Goal: Task Accomplishment & Management: Manage account settings

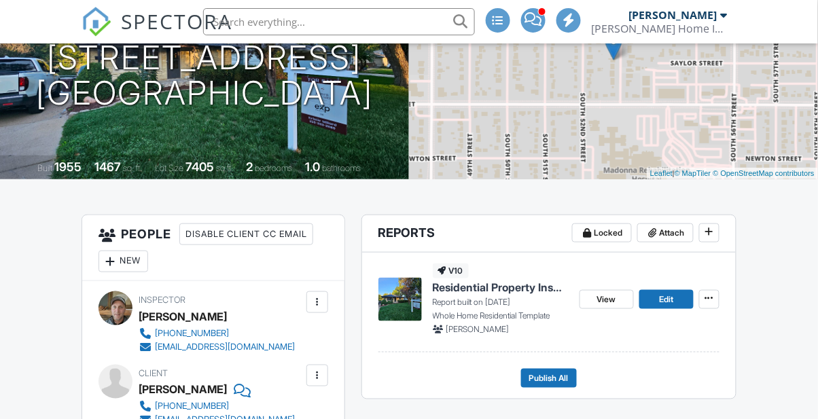
scroll to position [202, 0]
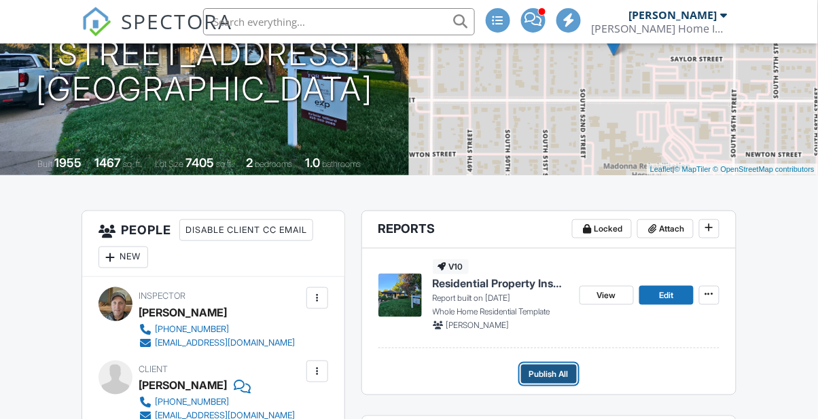
click at [548, 378] on span "Publish All" at bounding box center [548, 375] width 39 height 14
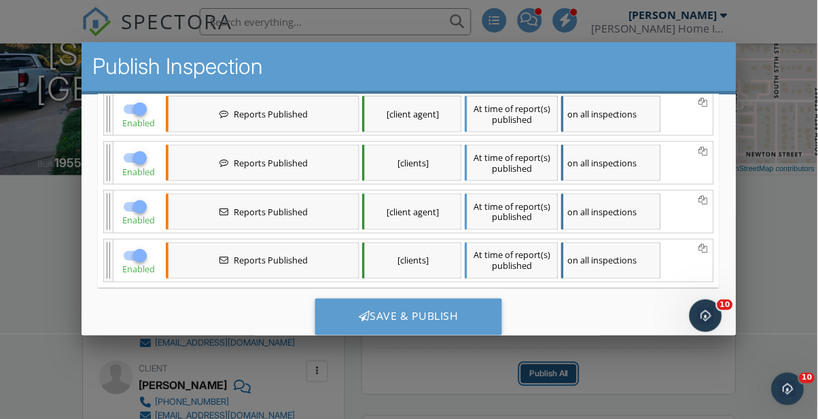
scroll to position [0, 0]
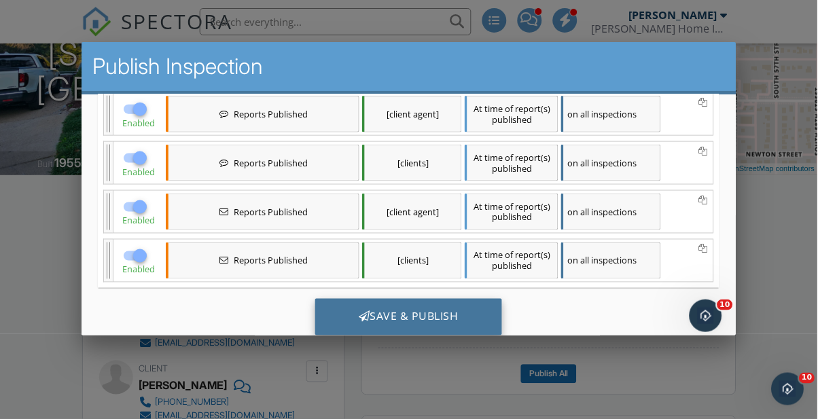
click at [421, 316] on div "Save & Publish" at bounding box center [408, 316] width 187 height 37
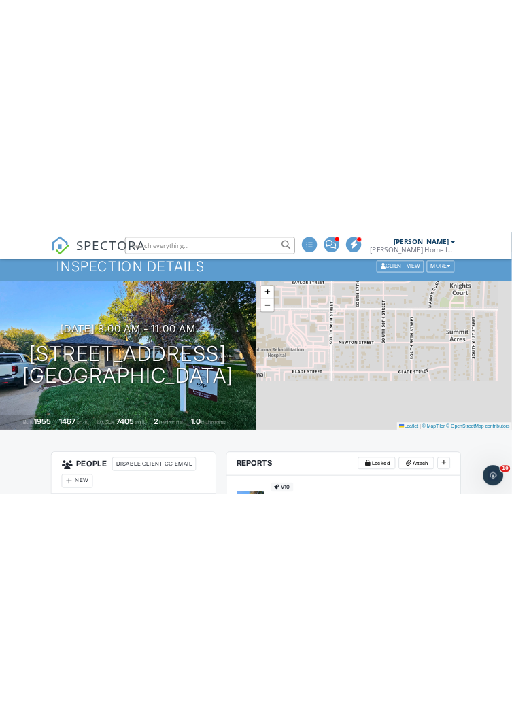
scroll to position [100, 0]
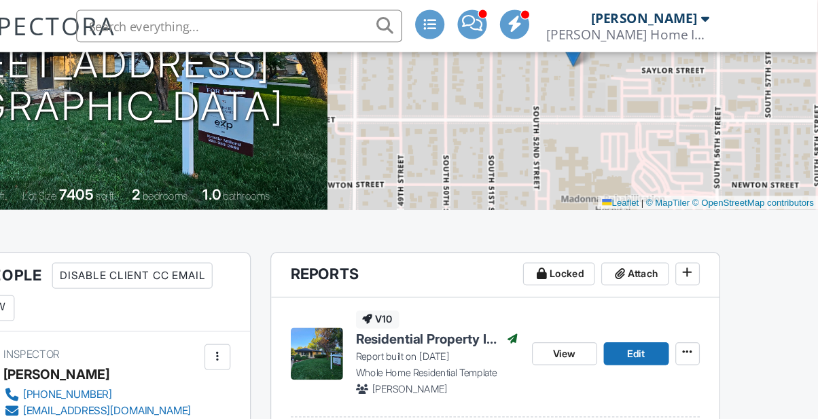
scroll to position [0, 0]
